Goal: Obtain resource: Download file/media

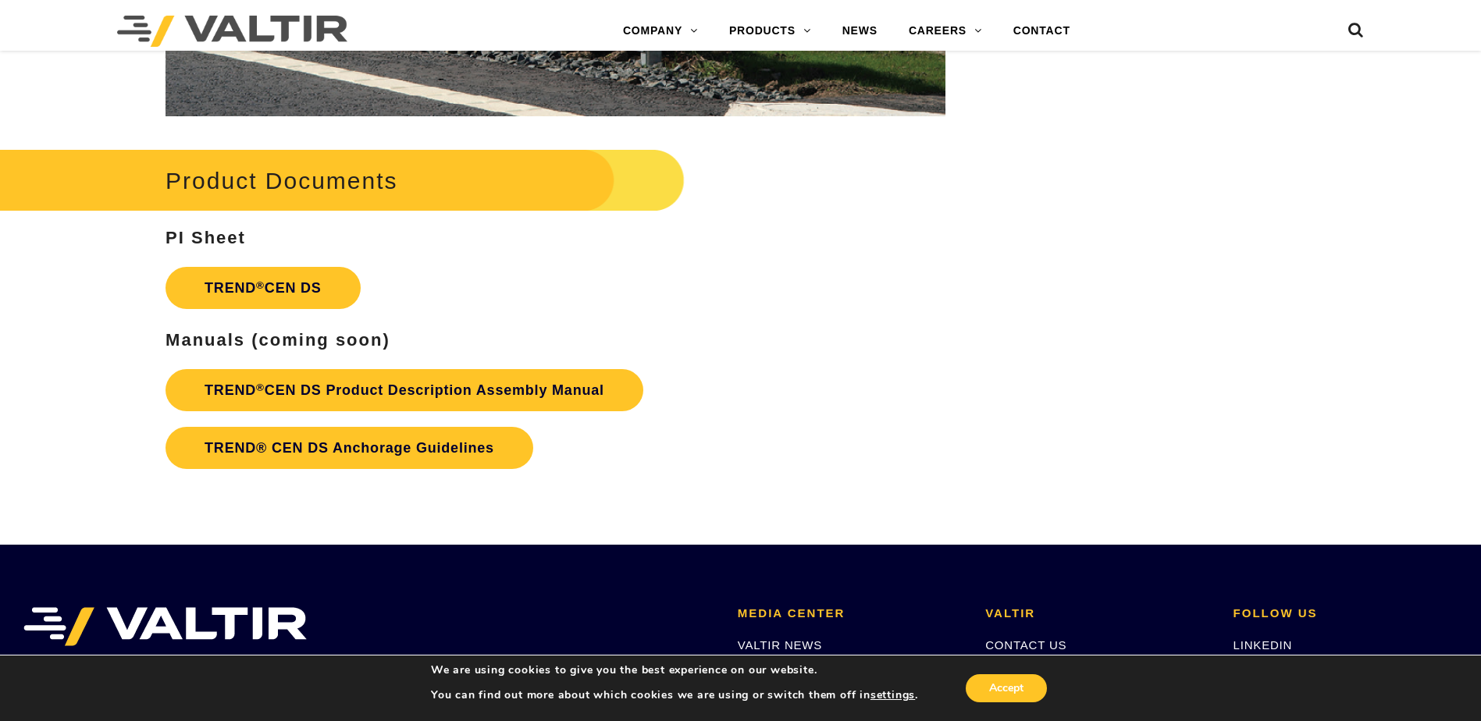
scroll to position [2302, 0]
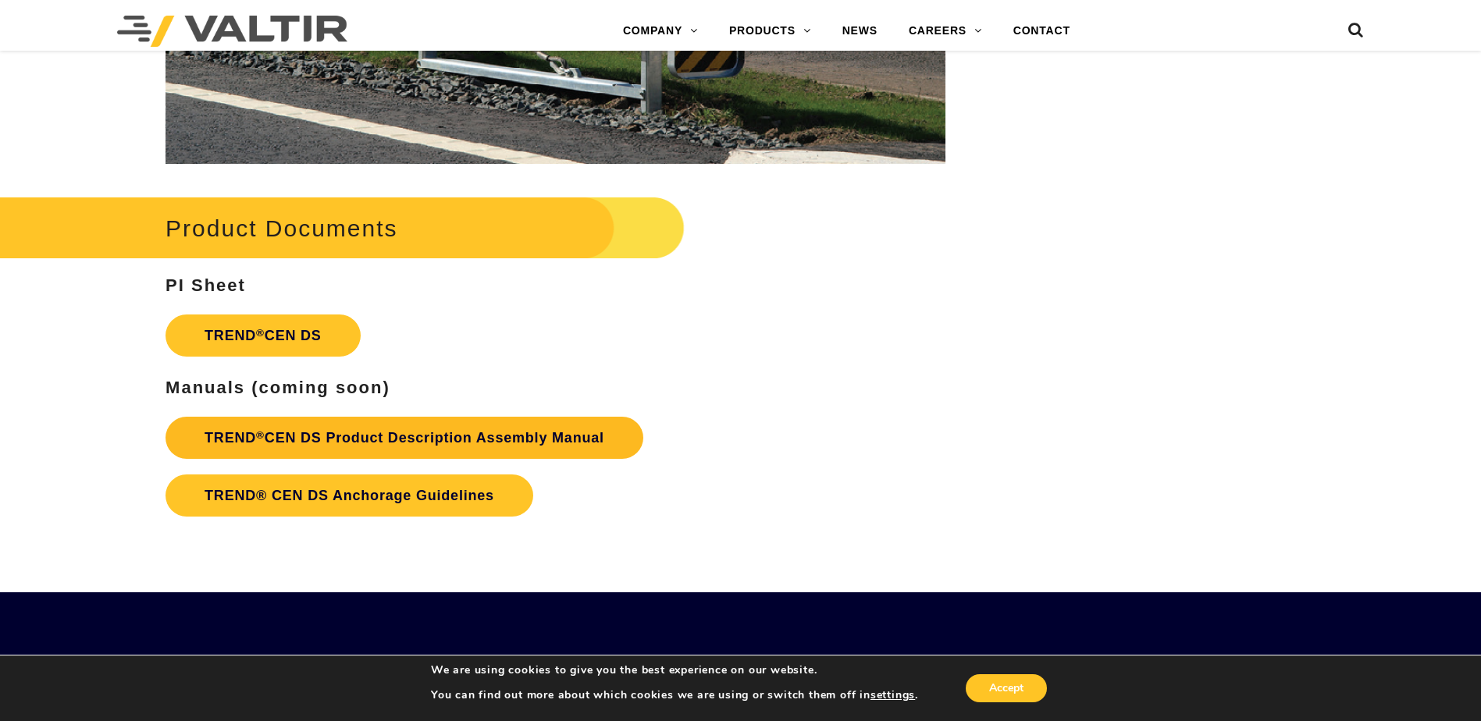
click at [296, 437] on link "TREND ® CEN DS Product Description Assembly Manual" at bounding box center [404, 438] width 478 height 42
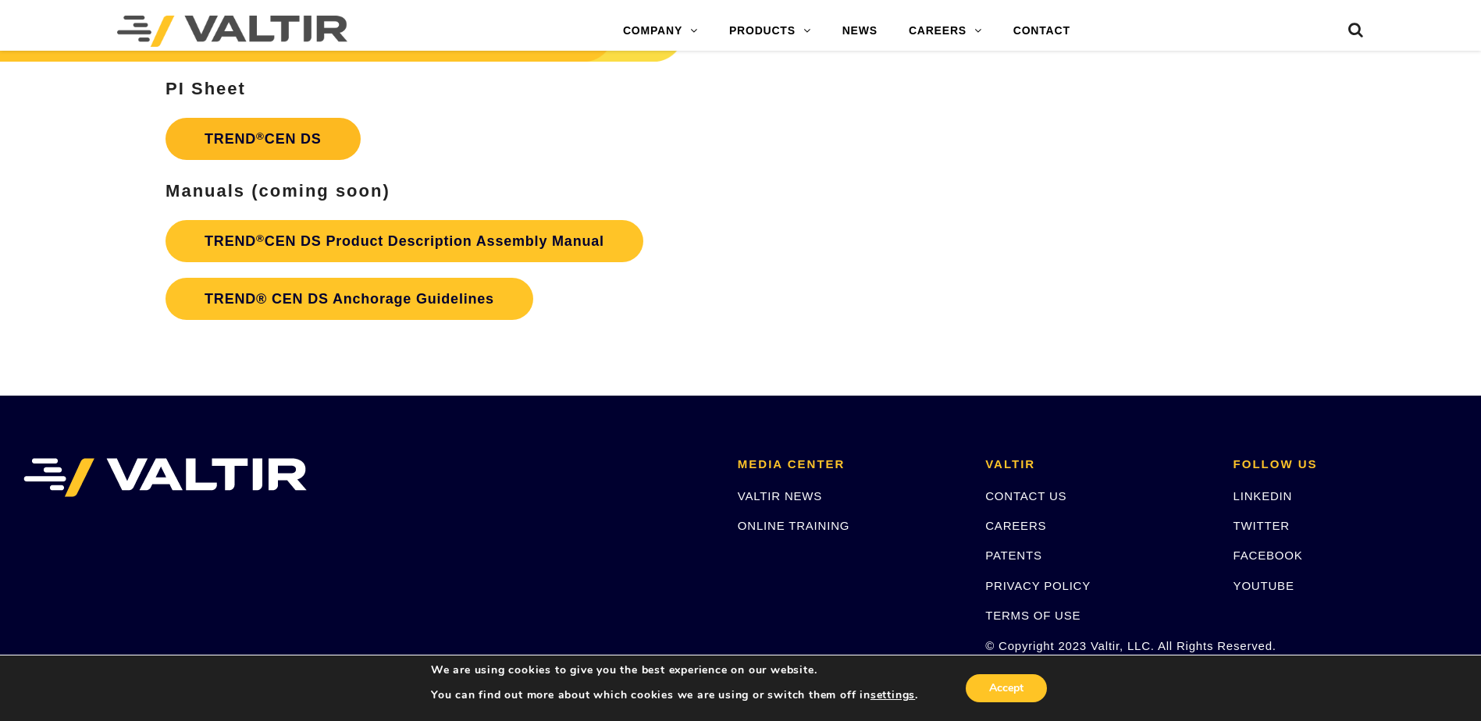
scroll to position [2523, 0]
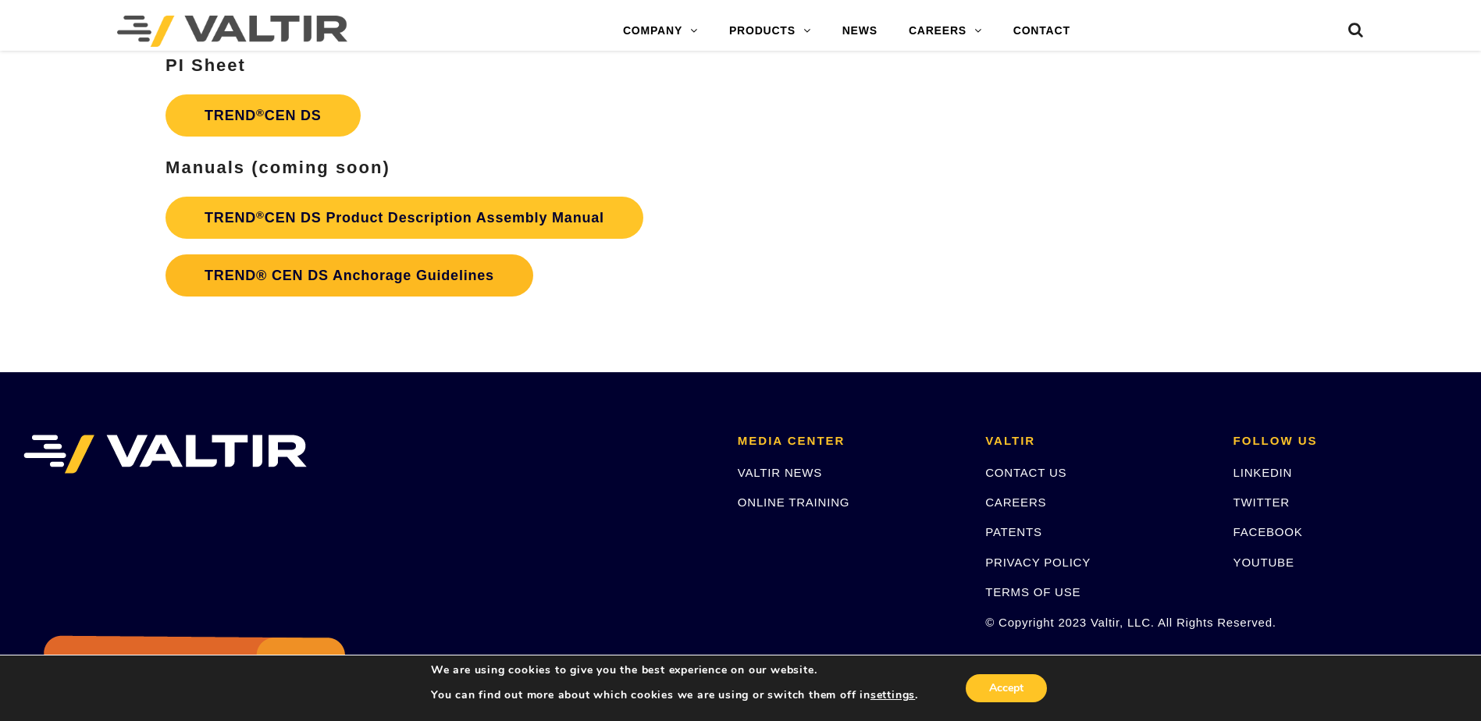
click at [286, 276] on link "TREND® CEN DS Anchorage Guidelines" at bounding box center [349, 275] width 368 height 42
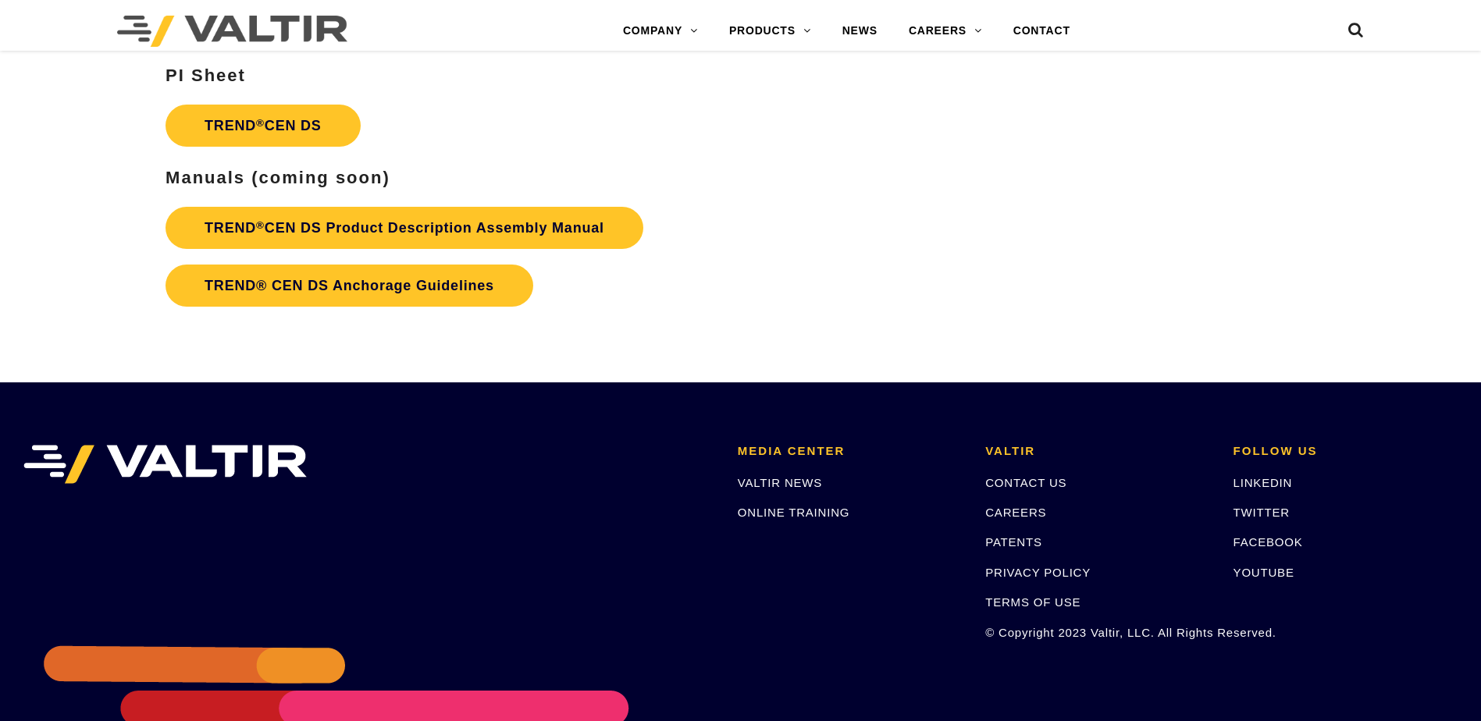
scroll to position [2523, 0]
